Goal: Transaction & Acquisition: Subscribe to service/newsletter

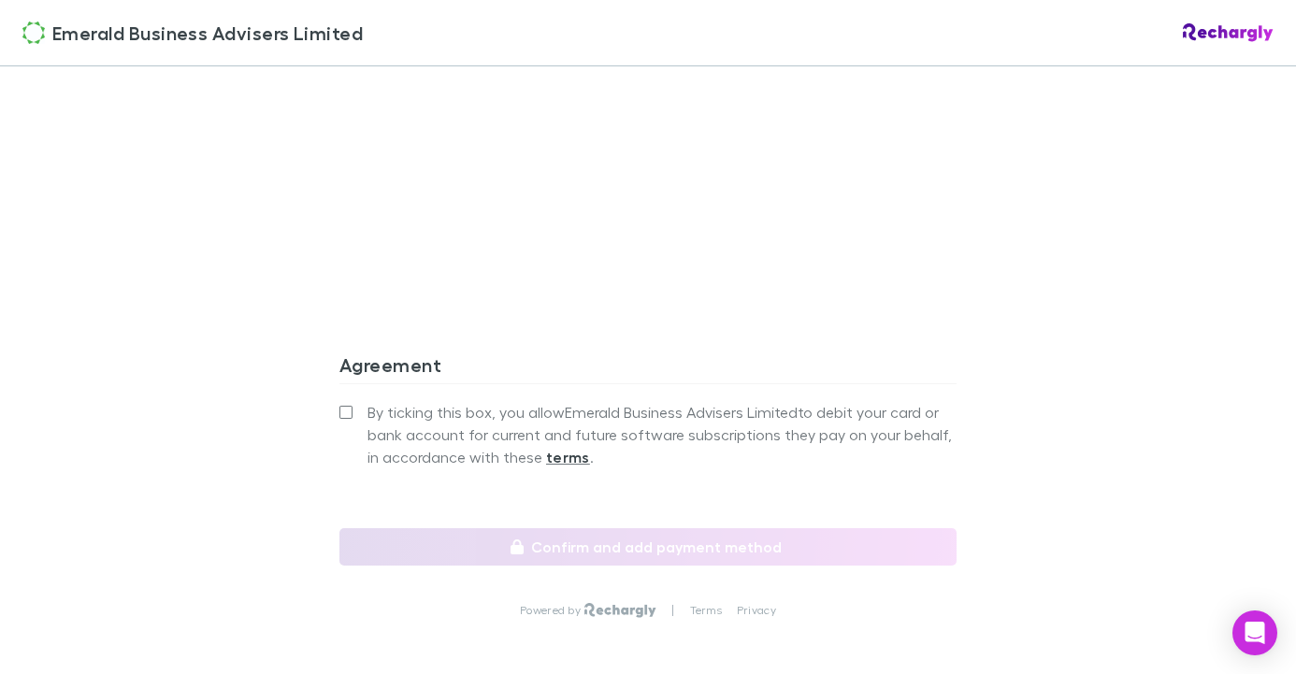
scroll to position [1660, 0]
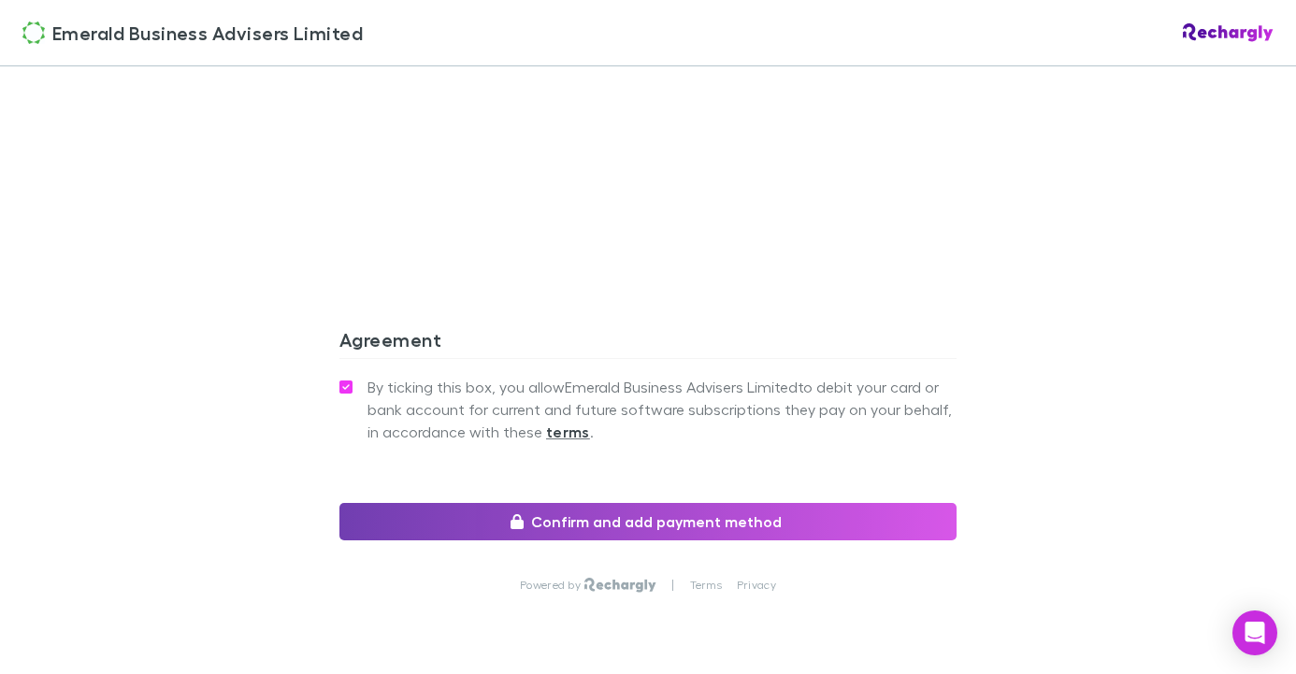
click at [440, 510] on button "Confirm and add payment method" at bounding box center [647, 521] width 617 height 37
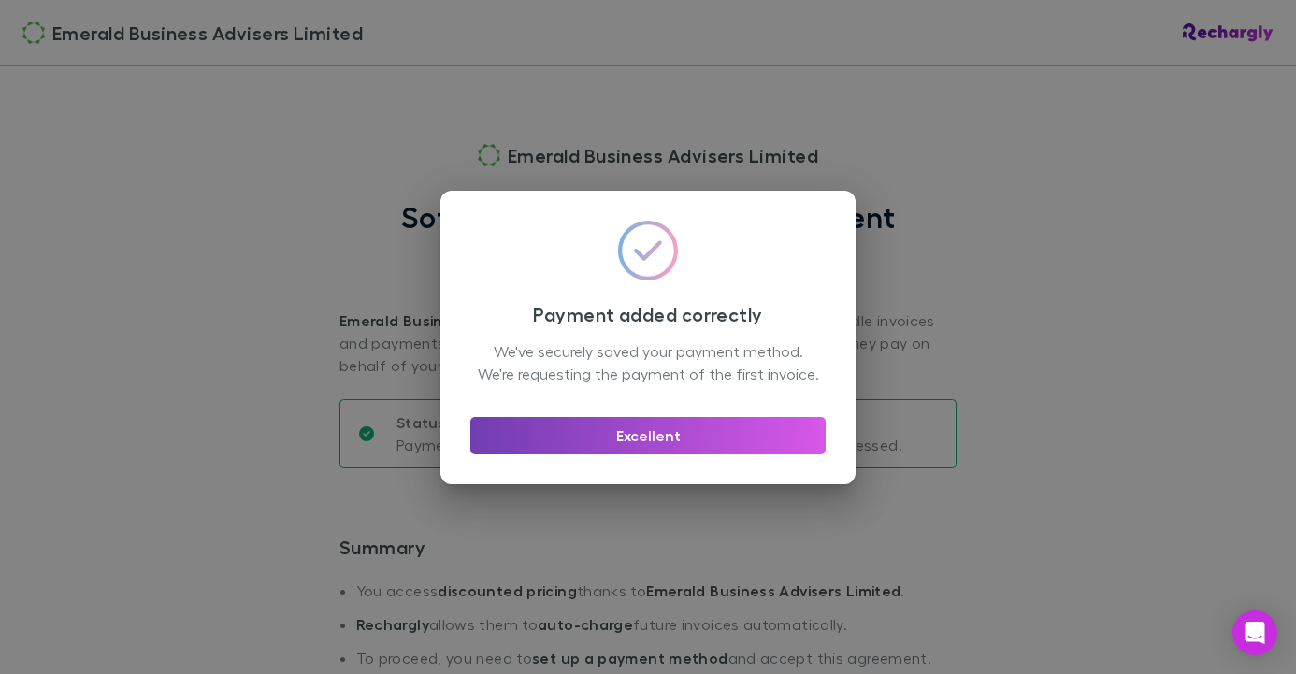
click at [679, 446] on button "Excellent" at bounding box center [647, 435] width 355 height 37
